Goal: Task Accomplishment & Management: Manage account settings

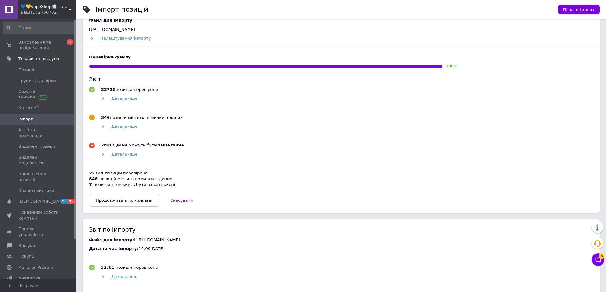
scroll to position [282, 0]
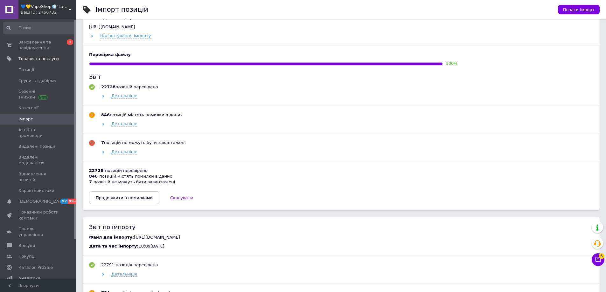
click at [129, 200] on span "Продовжити з помилками" at bounding box center [124, 198] width 57 height 5
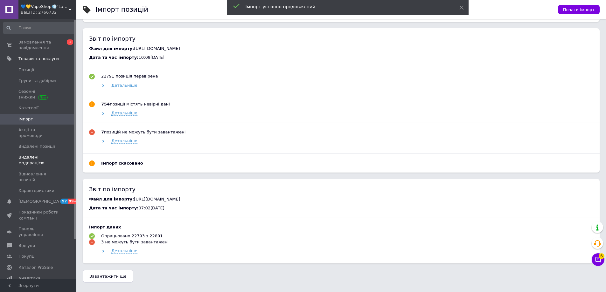
scroll to position [129, 0]
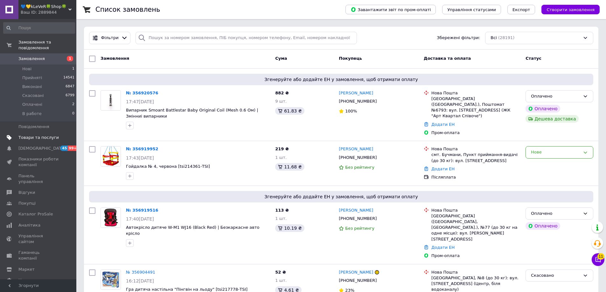
click at [43, 135] on span "Товари та послуги" at bounding box center [38, 138] width 40 height 6
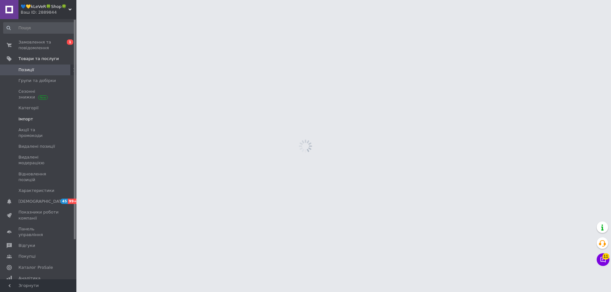
click at [36, 117] on span "Імпорт" at bounding box center [38, 119] width 40 height 6
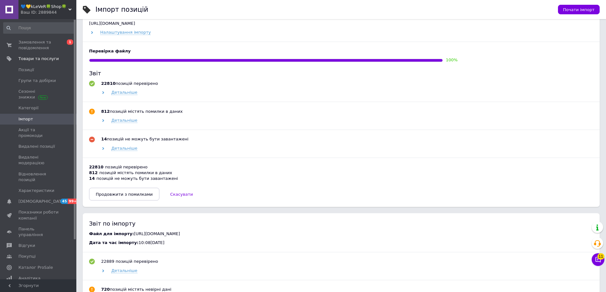
scroll to position [286, 0]
click at [108, 197] on span "Продовжити з помилками" at bounding box center [124, 194] width 57 height 5
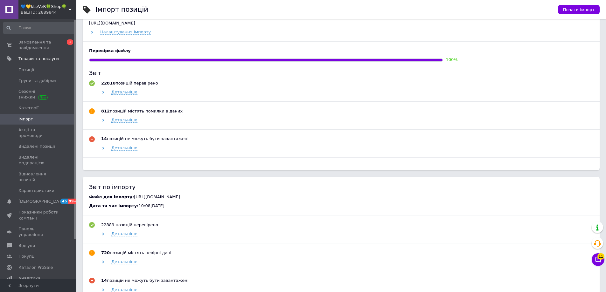
scroll to position [133, 0]
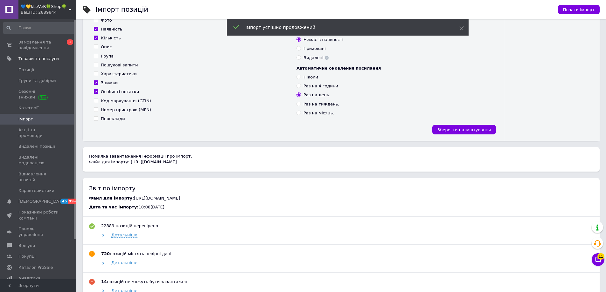
click at [42, 14] on div "Ваш ID: 2889844" at bounding box center [49, 13] width 56 height 6
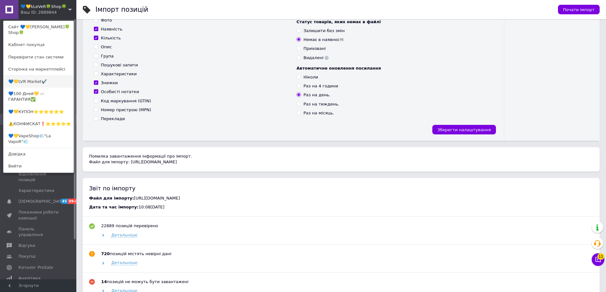
click at [35, 77] on link "💙💛LVR Market✔️" at bounding box center [38, 82] width 70 height 12
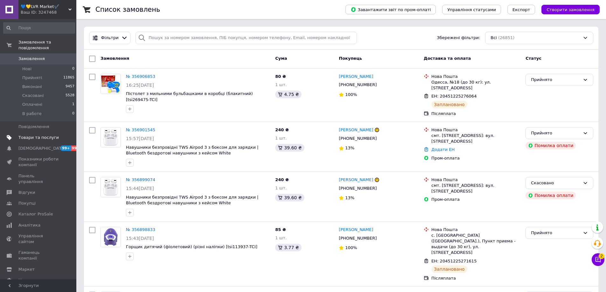
click at [24, 135] on span "Товари та послуги" at bounding box center [38, 138] width 40 height 6
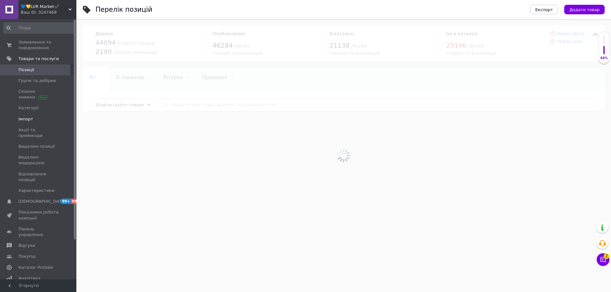
click at [28, 122] on span "Імпорт" at bounding box center [25, 119] width 15 height 6
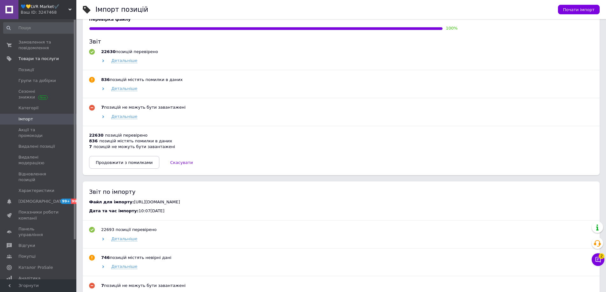
scroll to position [318, 0]
click at [111, 167] on button "Продовжити з помилками" at bounding box center [124, 162] width 70 height 13
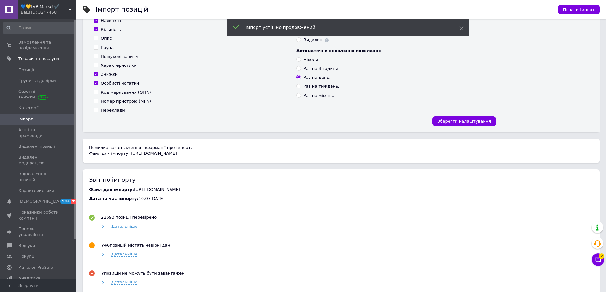
scroll to position [101, 0]
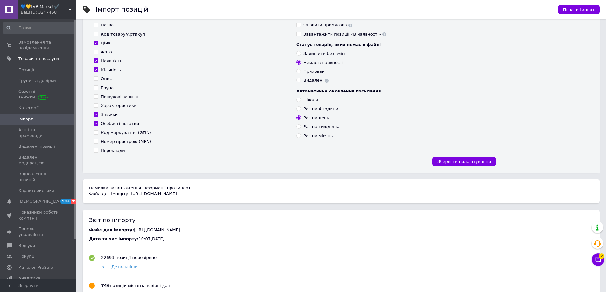
click at [42, 5] on span "💙💛LVR Market✔️" at bounding box center [45, 7] width 48 height 6
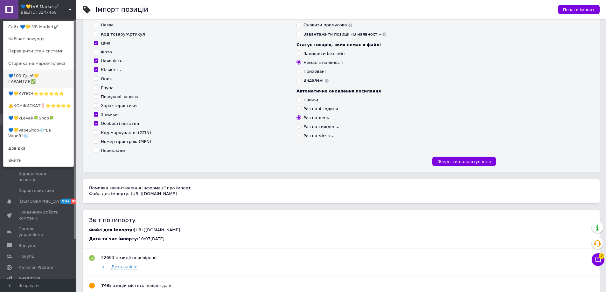
click at [37, 81] on link "💙100 Дней💛 — ГАРАНТИЯ✅" at bounding box center [38, 79] width 70 height 18
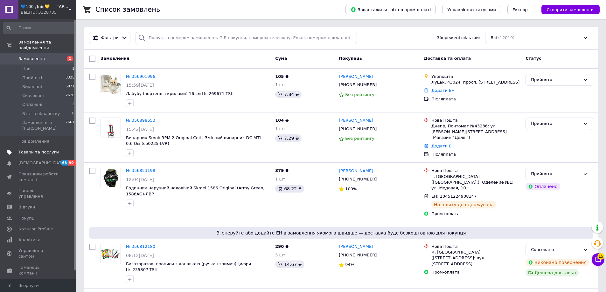
click at [39, 150] on span "Товари та послуги" at bounding box center [38, 153] width 40 height 6
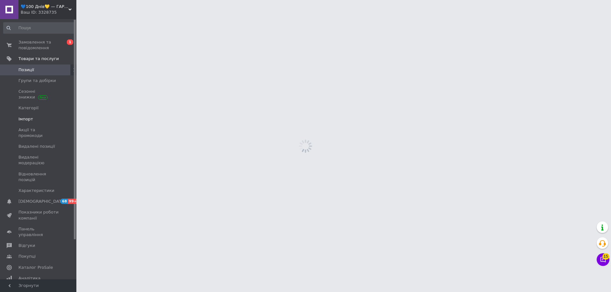
click at [32, 119] on span "Імпорт" at bounding box center [38, 119] width 40 height 6
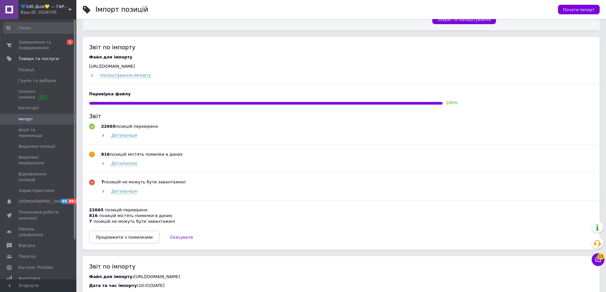
scroll to position [254, 0]
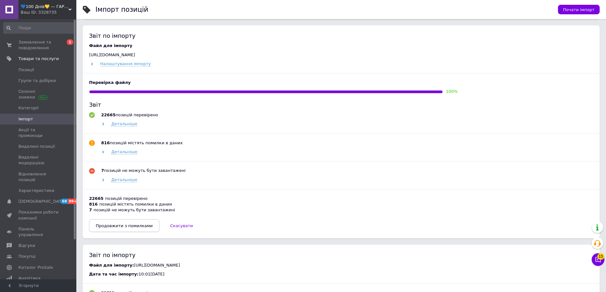
click at [117, 228] on span "Продовжити з помилками" at bounding box center [124, 226] width 57 height 5
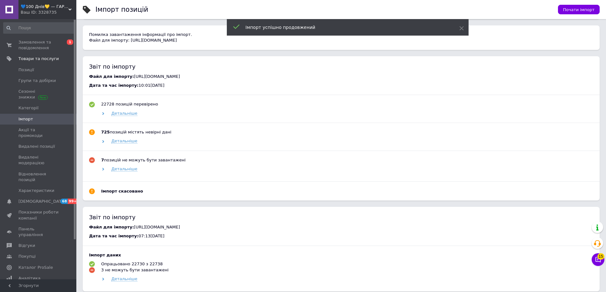
scroll to position [314, 0]
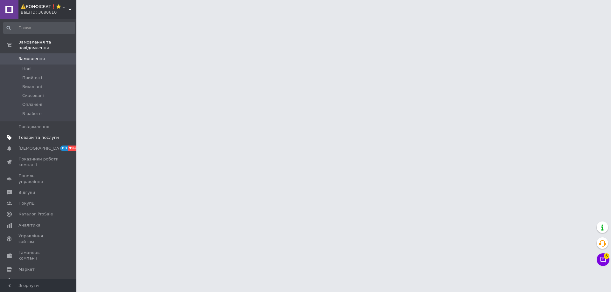
click at [35, 135] on span "Товари та послуги" at bounding box center [38, 138] width 40 height 6
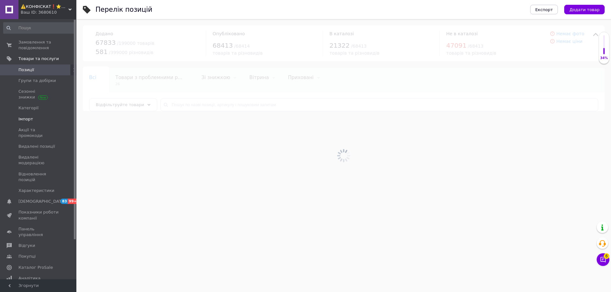
click at [26, 122] on span "Імпорт" at bounding box center [25, 119] width 15 height 6
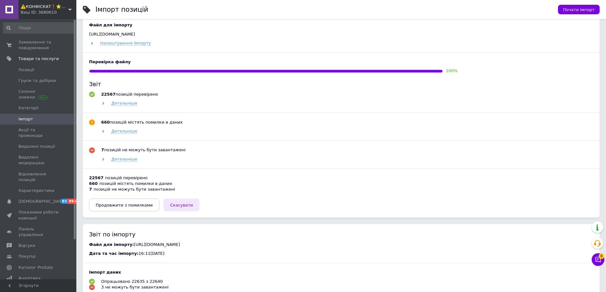
scroll to position [286, 0]
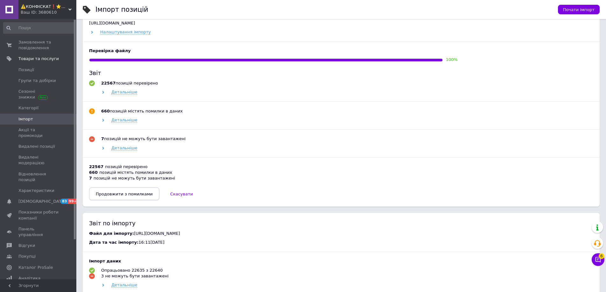
click at [132, 198] on button "Продовжити з помилками" at bounding box center [124, 194] width 70 height 13
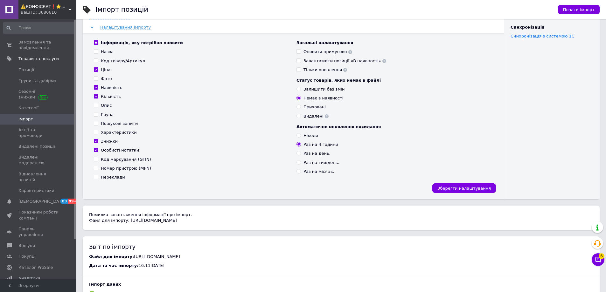
scroll to position [69, 0]
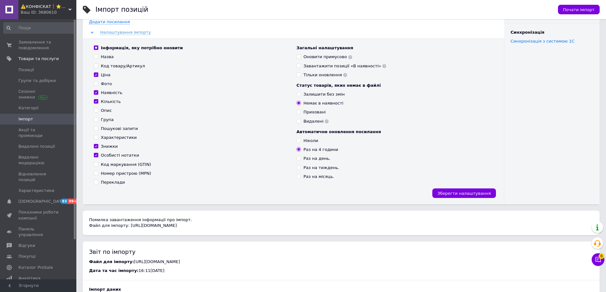
click at [48, 3] on div "⚠️КОНФІСКАТ❗⭐️⭐️⭐️⭐️⭐️ Ваш ID: 3680610" at bounding box center [47, 9] width 58 height 19
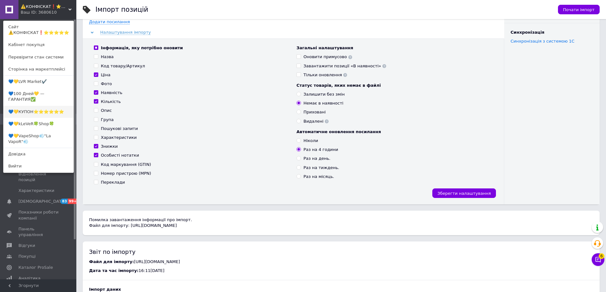
click at [34, 107] on link "💙💛КУПОН⭐️⭐️⭐️⭐️⭐️⭐️" at bounding box center [38, 112] width 70 height 12
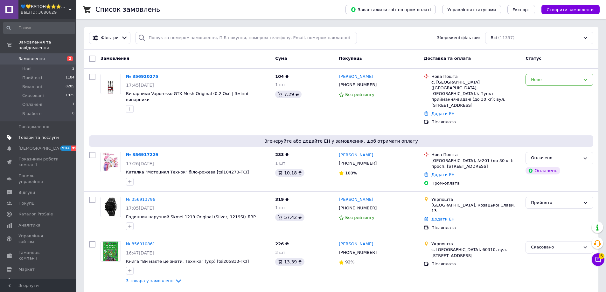
click at [20, 135] on span "Товари та послуги" at bounding box center [38, 138] width 40 height 6
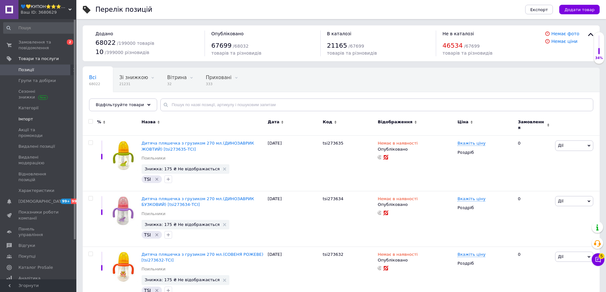
click at [24, 119] on span "Імпорт" at bounding box center [25, 119] width 15 height 6
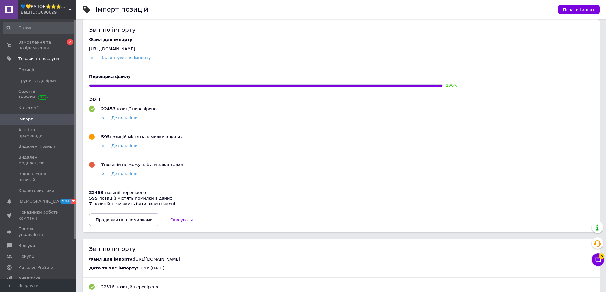
scroll to position [286, 0]
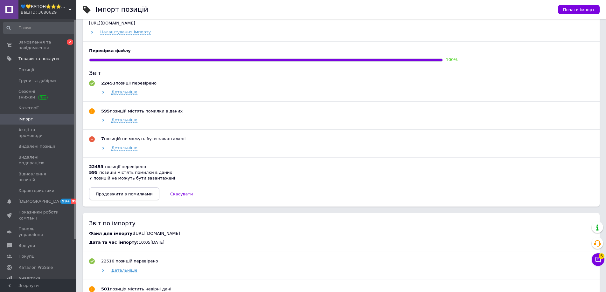
click at [107, 196] on span "Продовжити з помилками" at bounding box center [124, 194] width 57 height 5
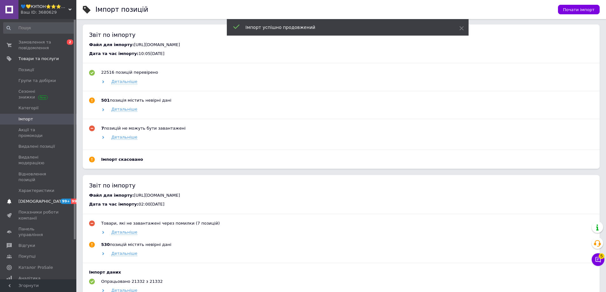
scroll to position [133, 0]
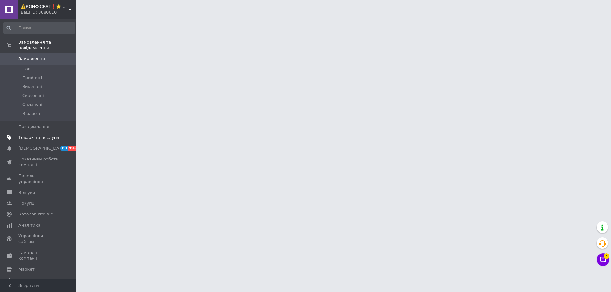
click at [31, 135] on span "Товари та послуги" at bounding box center [38, 138] width 40 height 6
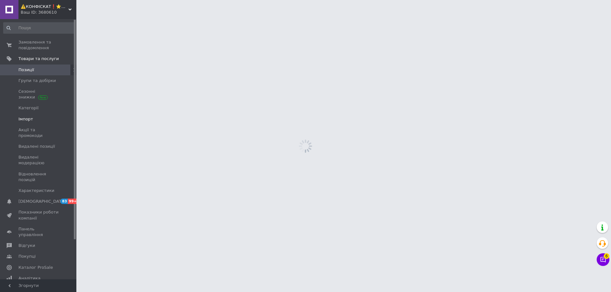
click at [30, 118] on span "Імпорт" at bounding box center [25, 119] width 15 height 6
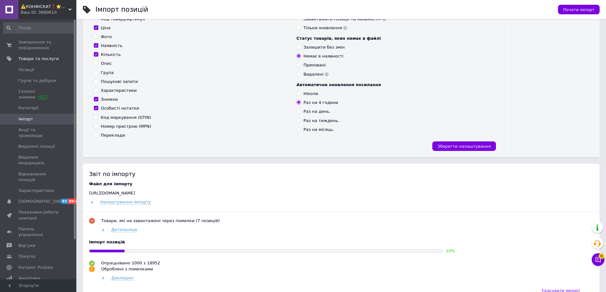
scroll to position [127, 0]
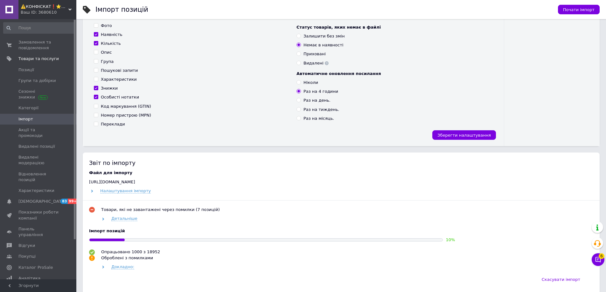
click at [45, 12] on div "Ваш ID: 3680610" at bounding box center [49, 13] width 56 height 6
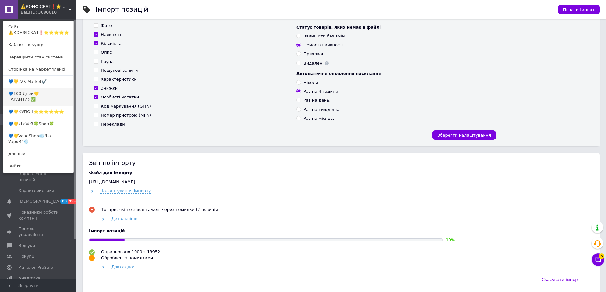
click at [38, 93] on link "💙100 Дней💛 — ГАРАНТИЯ✅" at bounding box center [38, 97] width 70 height 18
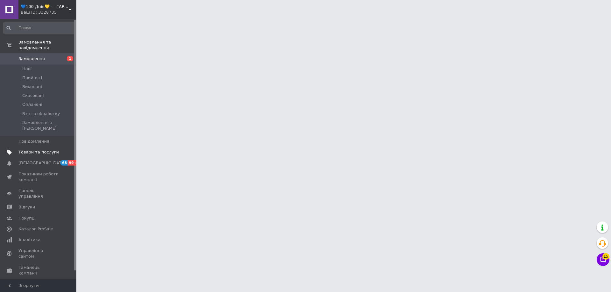
click at [33, 147] on link "Товари та послуги" at bounding box center [39, 152] width 78 height 11
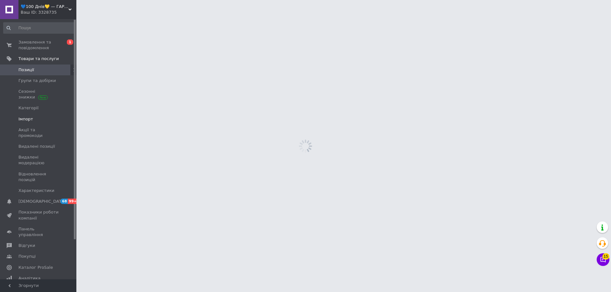
click at [30, 118] on span "Імпорт" at bounding box center [25, 119] width 15 height 6
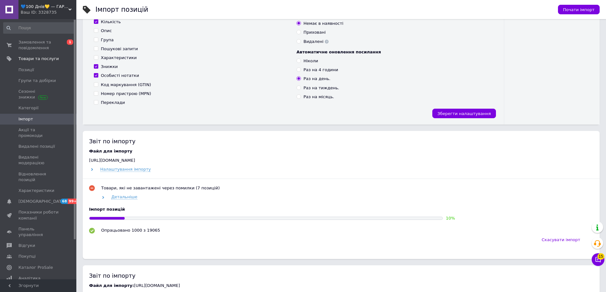
scroll to position [127, 0]
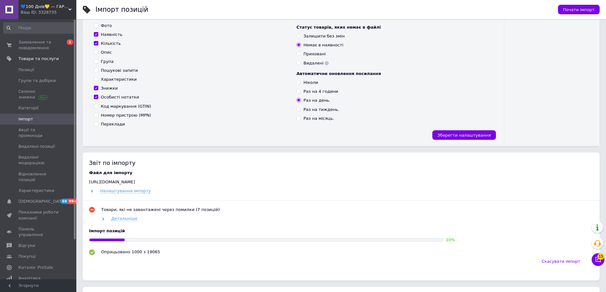
click at [29, 7] on span "💙100 Днів💛 — ГАРАНТІЯ✅" at bounding box center [45, 7] width 48 height 6
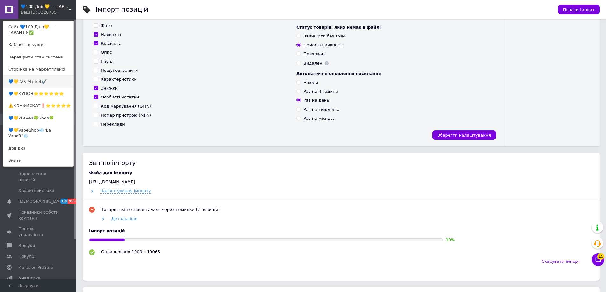
click at [40, 80] on link "💙💛LVR Market✔️" at bounding box center [38, 82] width 70 height 12
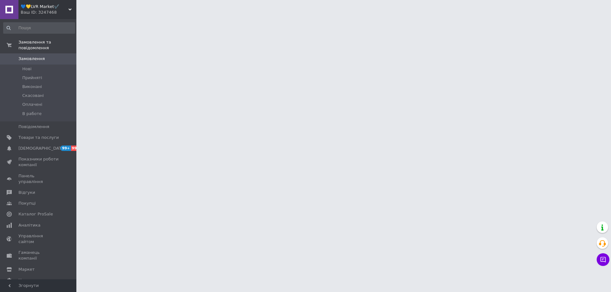
click at [30, 135] on span "Товари та послуги" at bounding box center [38, 138] width 40 height 6
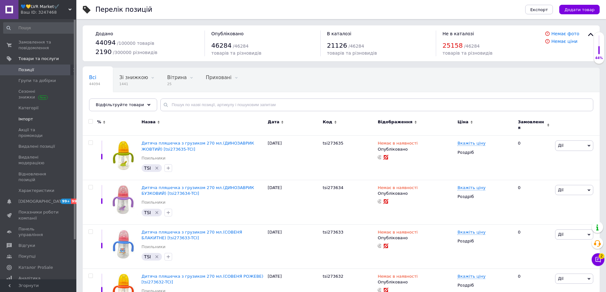
click at [29, 116] on span "Імпорт" at bounding box center [25, 119] width 15 height 6
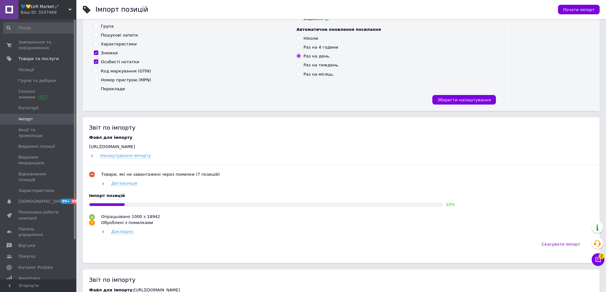
scroll to position [191, 0]
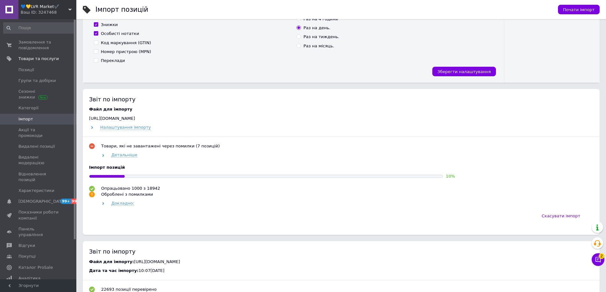
click at [42, 3] on div "💙💛LVR Market✔️ Ваш ID: 3247468" at bounding box center [47, 9] width 58 height 19
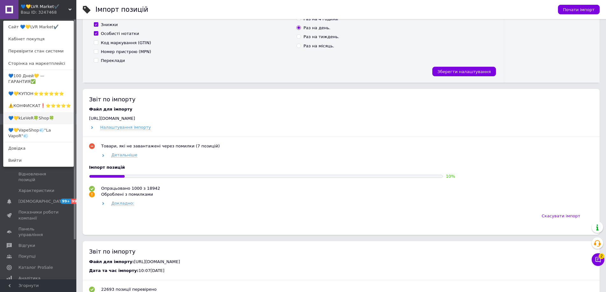
click at [43, 113] on link "💙💛kLeVeR🍀Shop🍀" at bounding box center [38, 118] width 70 height 12
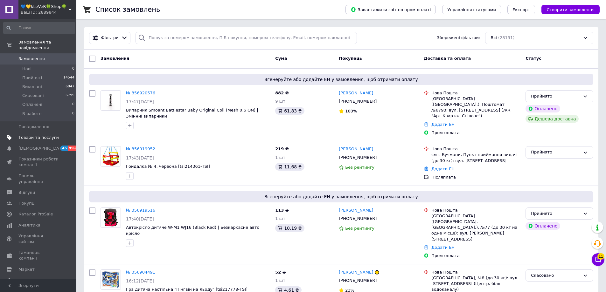
click at [33, 135] on span "Товари та послуги" at bounding box center [38, 138] width 40 height 6
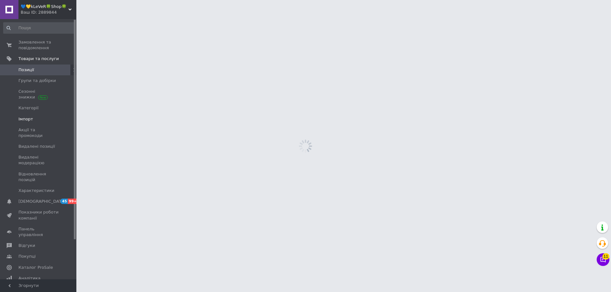
click at [26, 120] on span "Імпорт" at bounding box center [25, 119] width 15 height 6
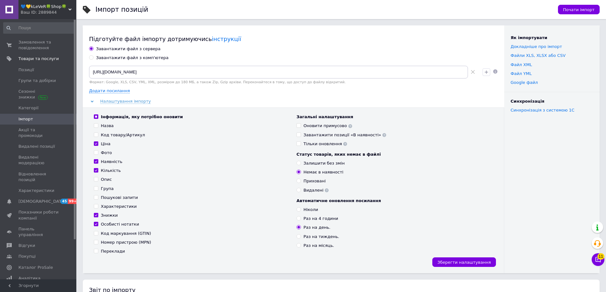
scroll to position [159, 0]
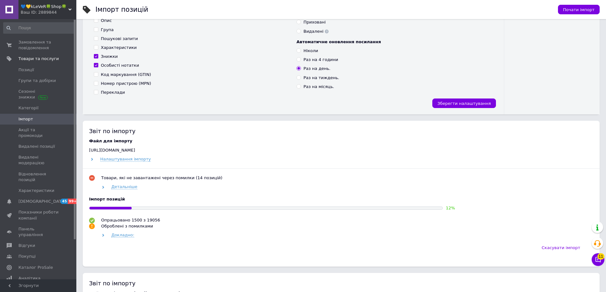
click at [57, 8] on span "💙💛kLeVeR🍀Shop🍀" at bounding box center [45, 7] width 48 height 6
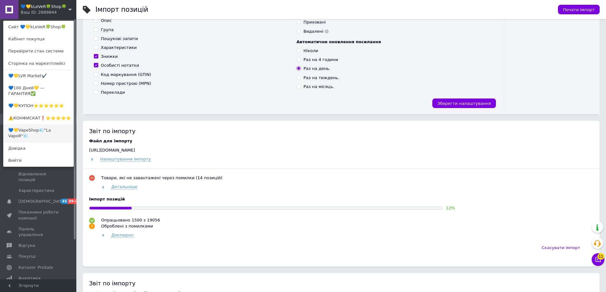
click at [39, 126] on link "💙💛VapeShop💨"La VapoR"💨" at bounding box center [38, 133] width 70 height 18
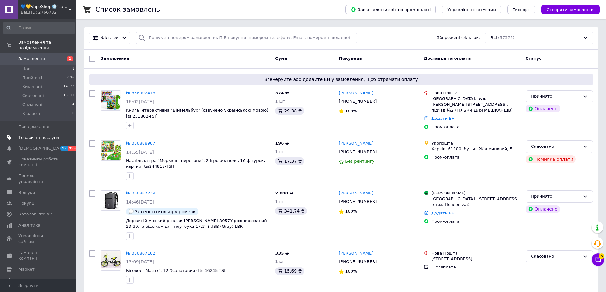
click at [31, 135] on span "Товари та послуги" at bounding box center [38, 138] width 40 height 6
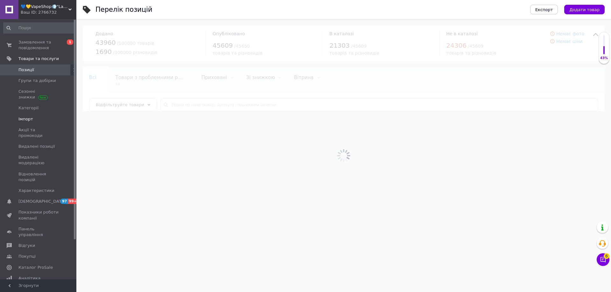
click at [25, 118] on span "Імпорт" at bounding box center [25, 119] width 15 height 6
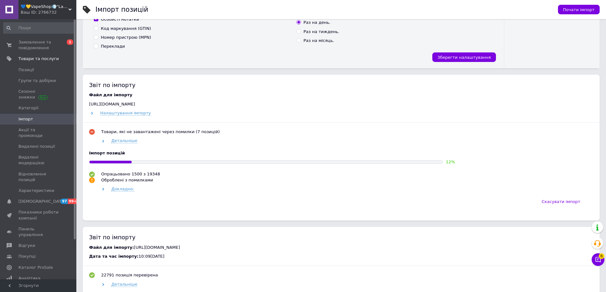
scroll to position [254, 0]
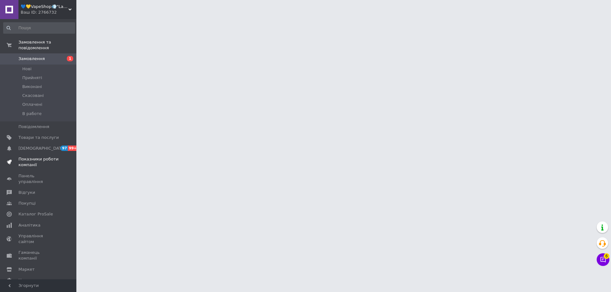
click at [37, 156] on span "Показники роботи компанії" at bounding box center [38, 161] width 40 height 11
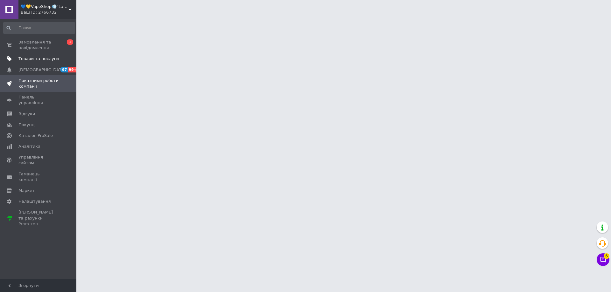
click at [37, 60] on span "Товари та послуги" at bounding box center [38, 59] width 40 height 6
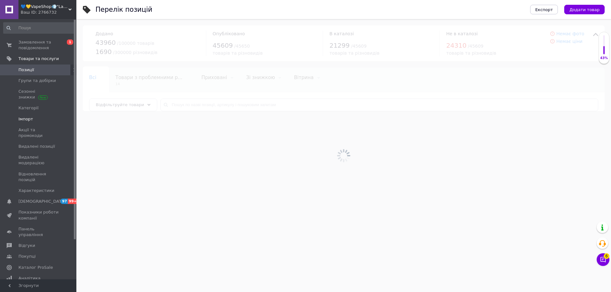
click at [34, 119] on span "Імпорт" at bounding box center [38, 119] width 40 height 6
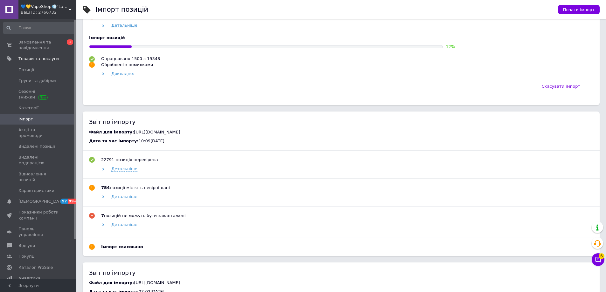
scroll to position [309, 0]
